Goal: Subscribe to service/newsletter

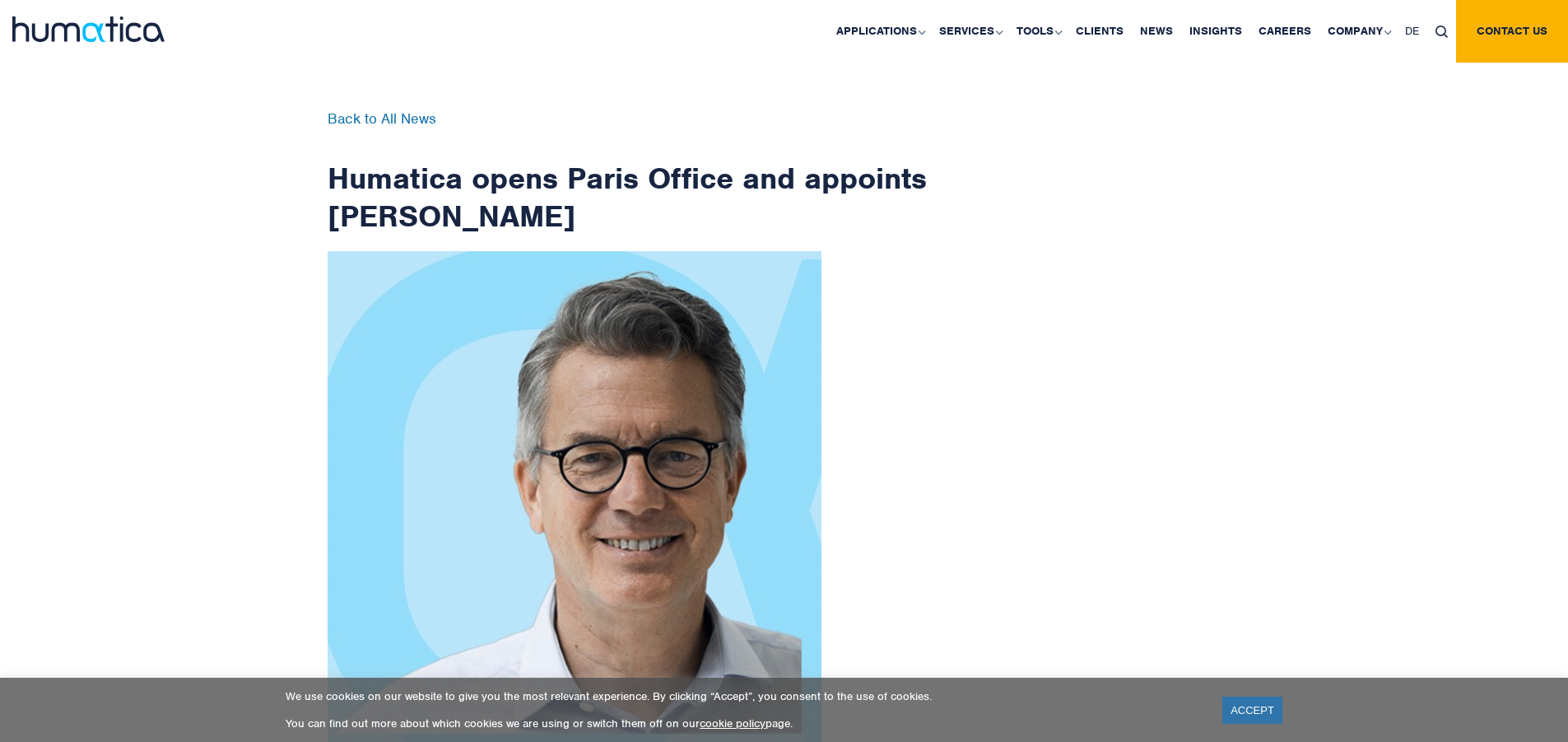
scroll to position [2625, 0]
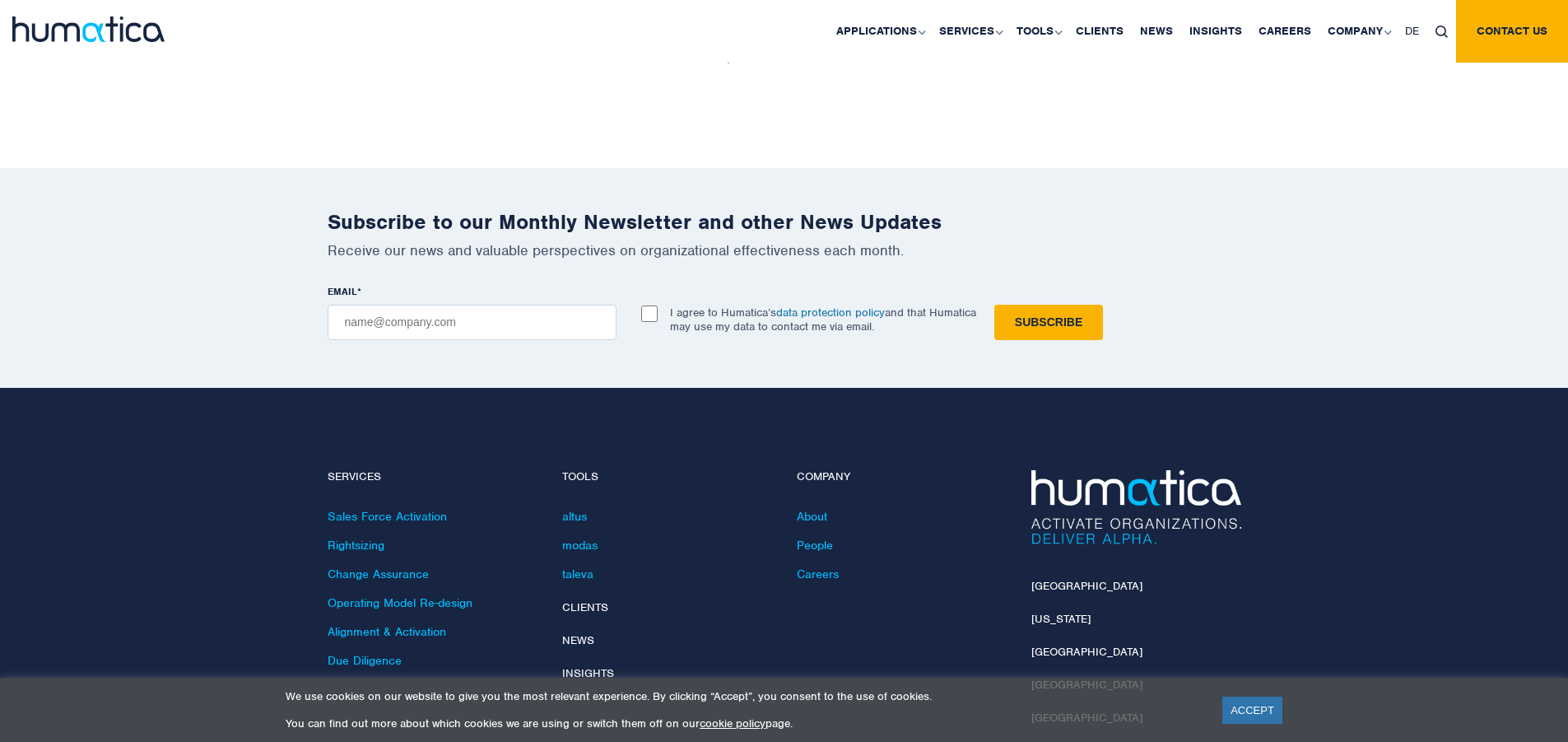
checkbox input "true"
type input "[EMAIL_ADDRESS][DOMAIN_NAME]"
click at [994, 305] on input "Subscribe" at bounding box center [1048, 322] width 108 height 35
